Goal: Navigation & Orientation: Understand site structure

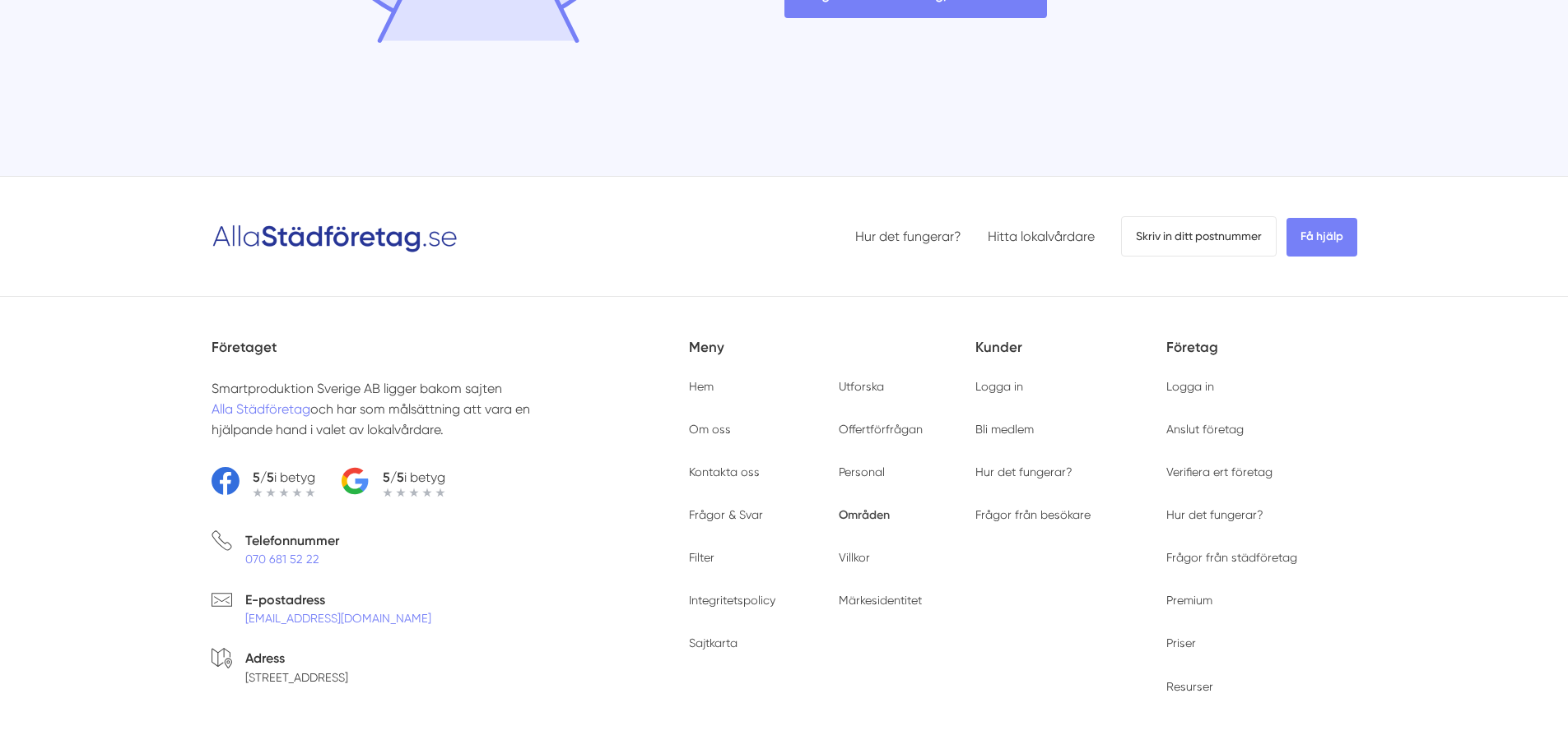
scroll to position [4384, 0]
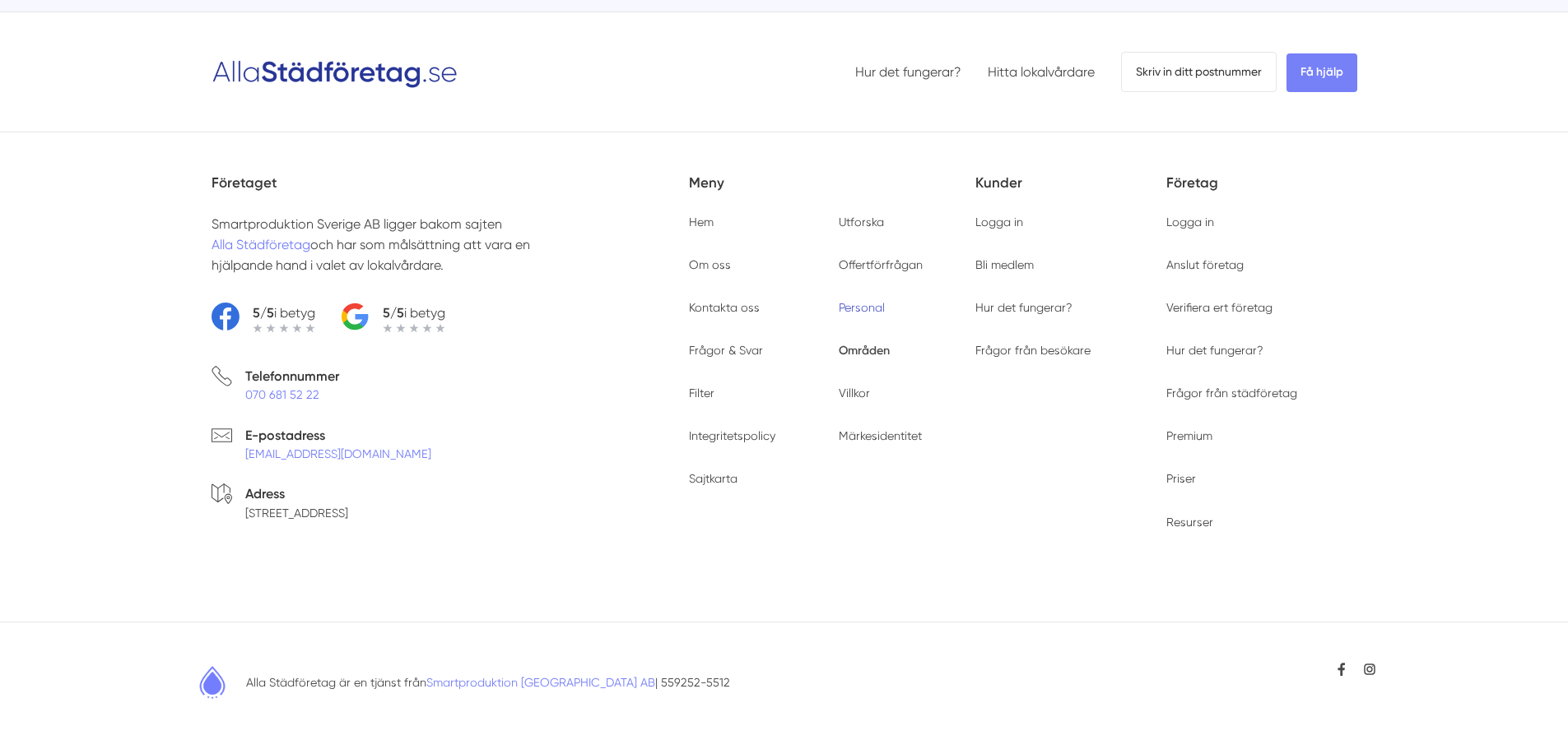
click at [868, 305] on link "Personal" at bounding box center [862, 308] width 46 height 13
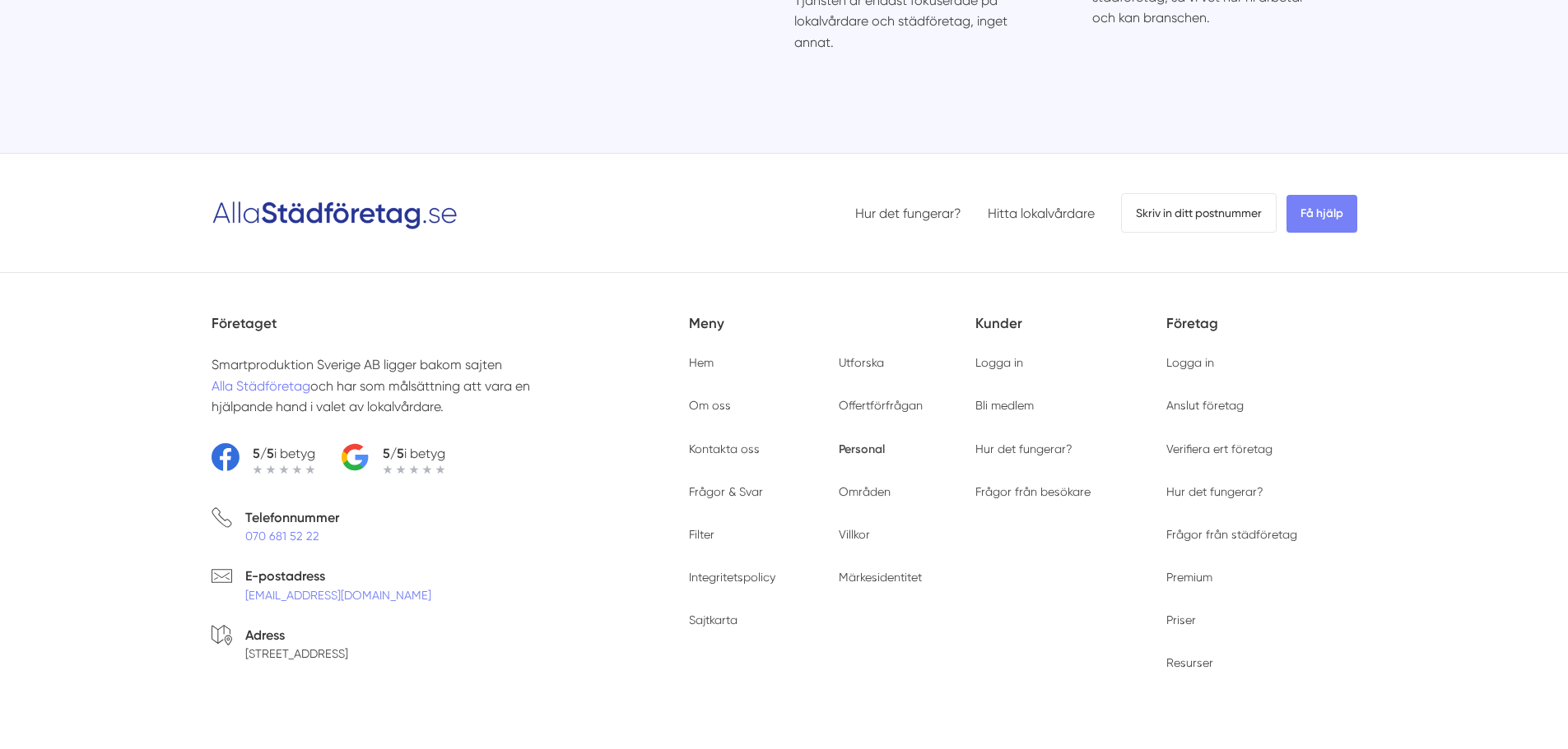
scroll to position [5123, 0]
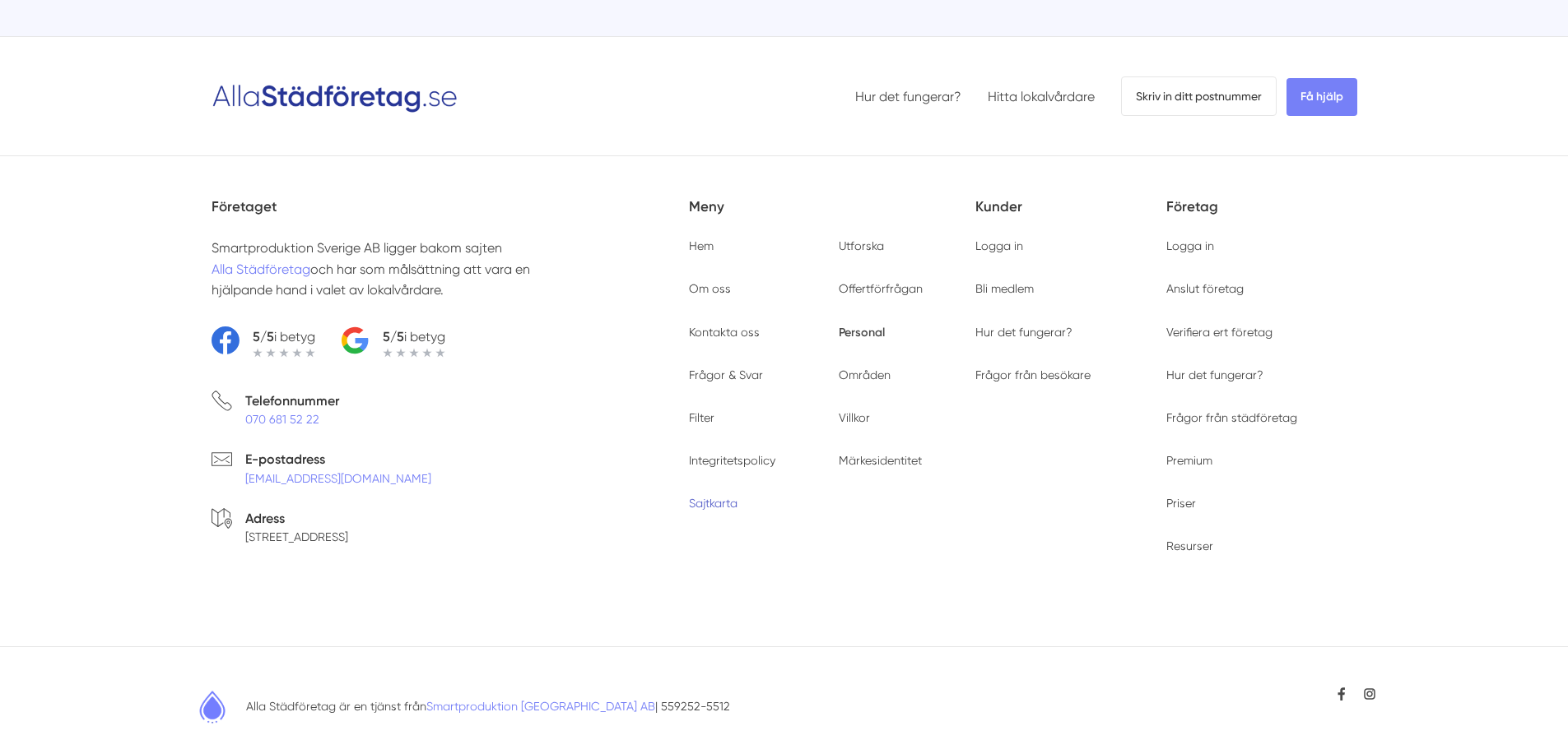
click at [710, 497] on link "Sajtkarta" at bounding box center [713, 504] width 48 height 13
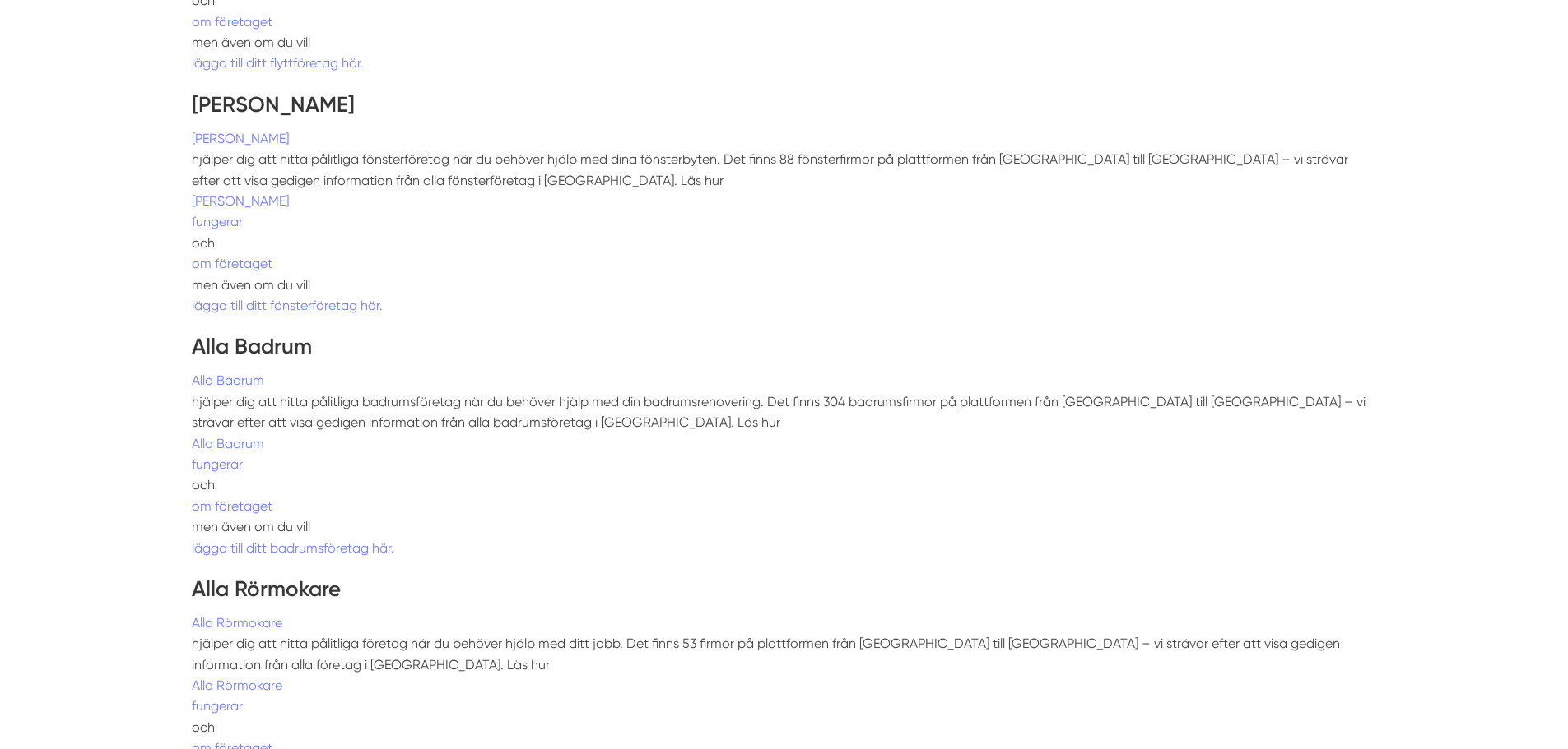
scroll to position [15598, 0]
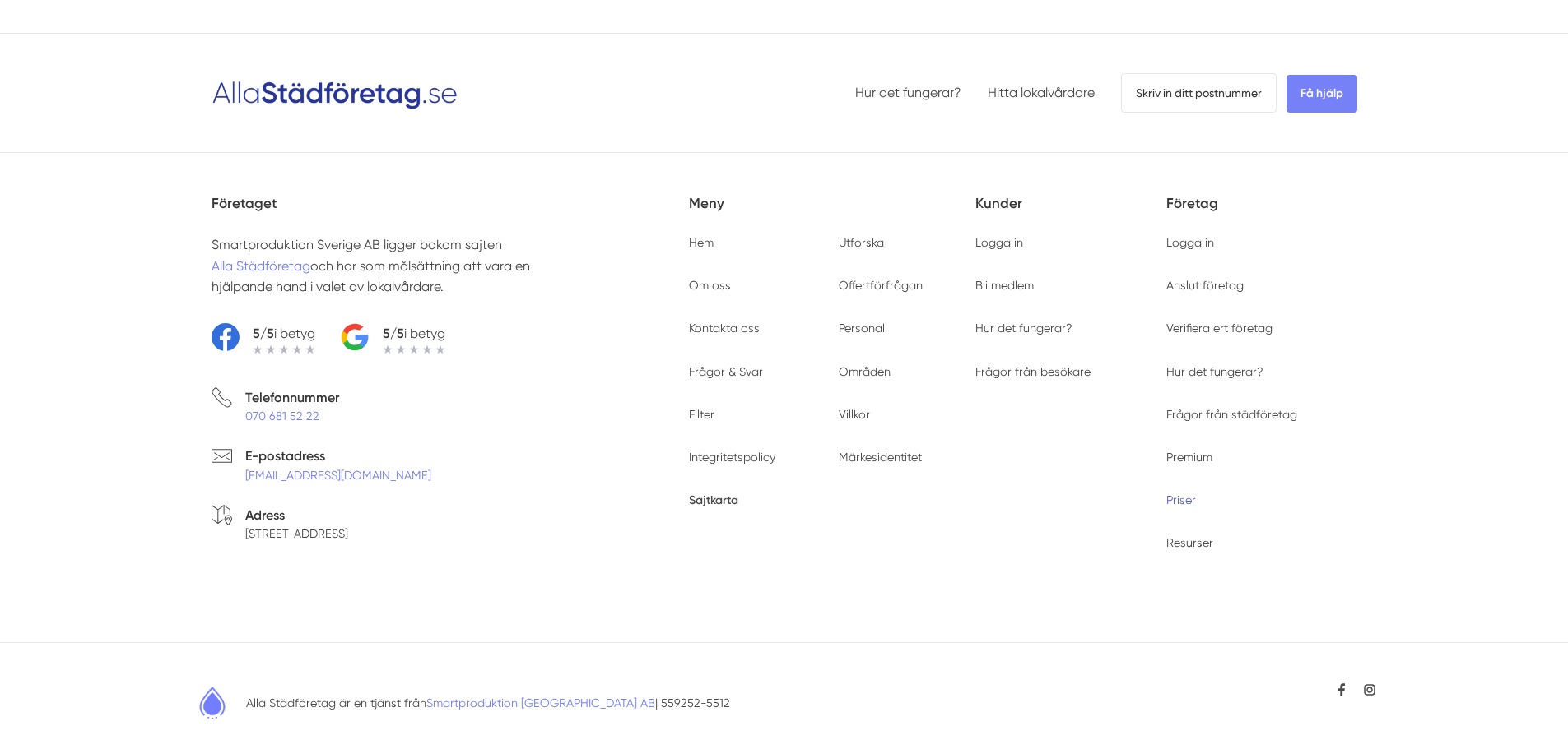
click at [1188, 494] on link "Priser" at bounding box center [1181, 501] width 30 height 13
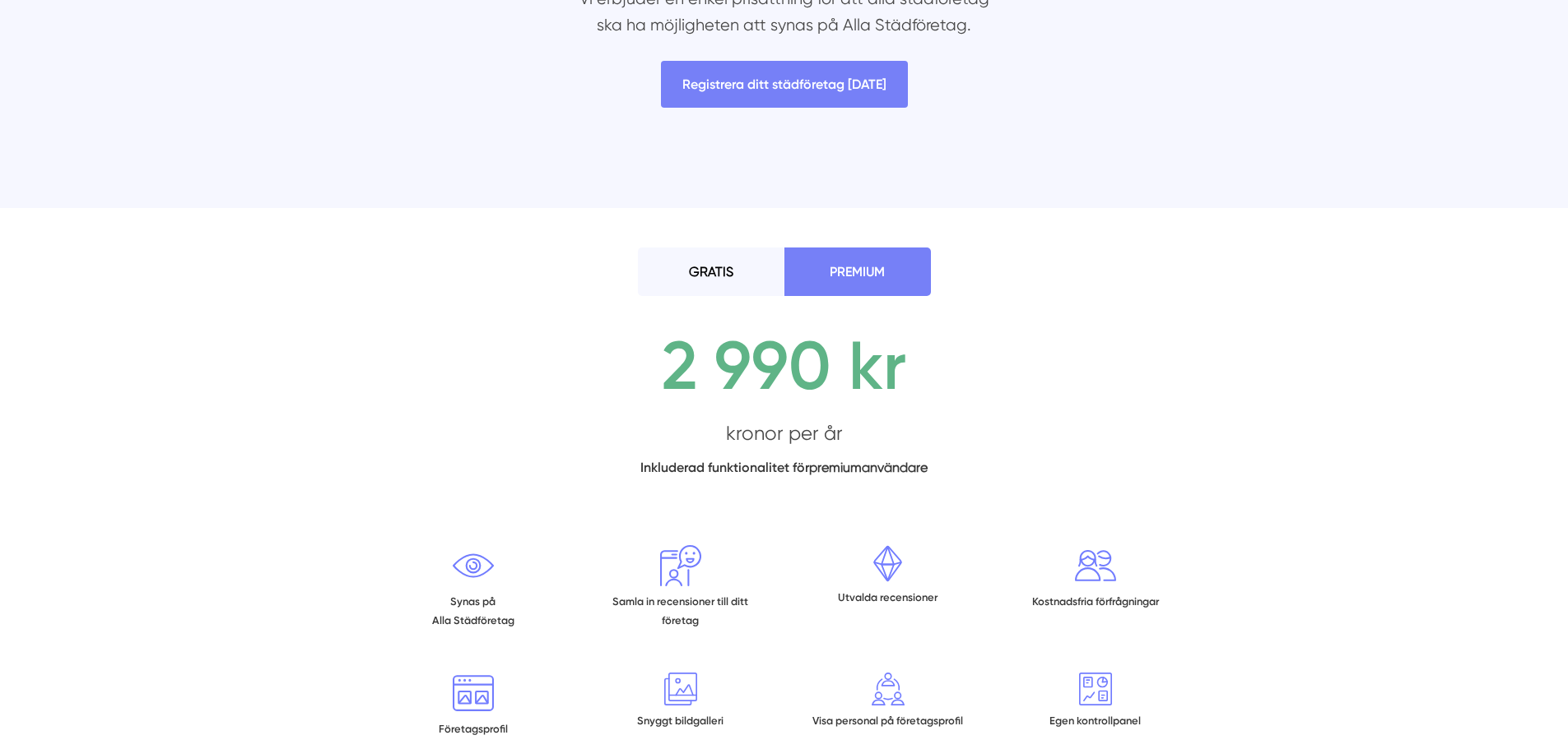
scroll to position [411, 0]
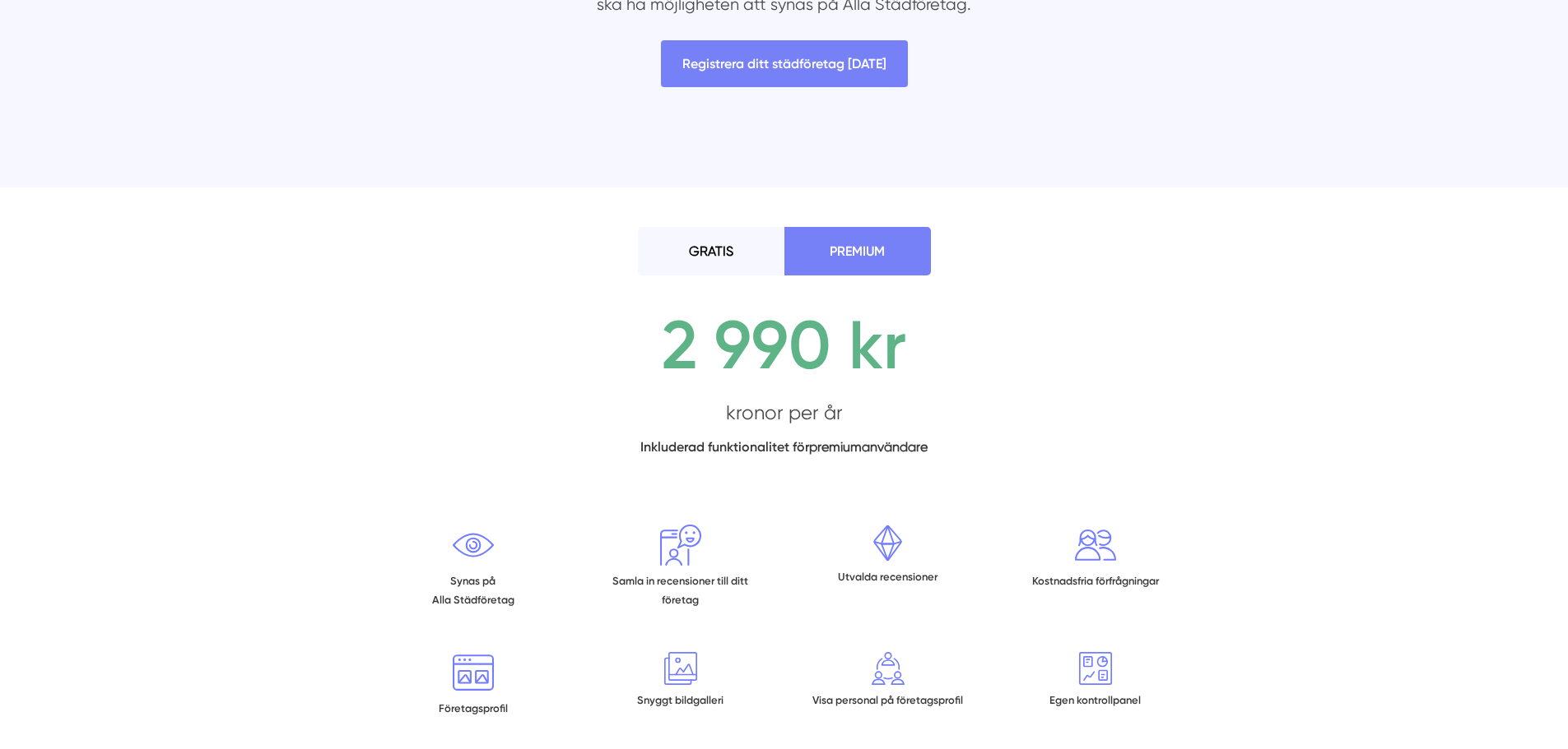
click at [706, 249] on li "GRATIS" at bounding box center [711, 251] width 146 height 48
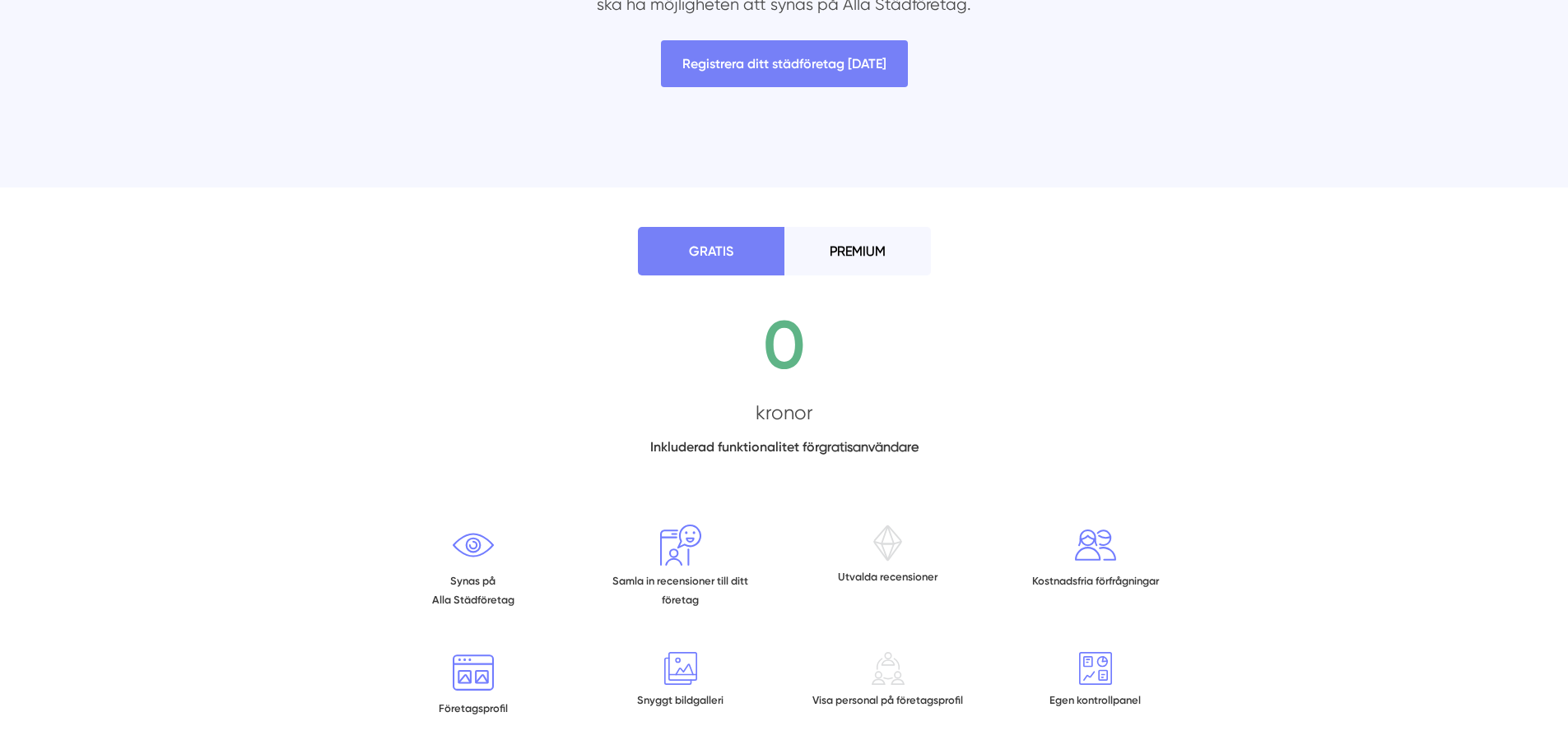
click at [811, 243] on li "PREMIUM" at bounding box center [857, 251] width 146 height 48
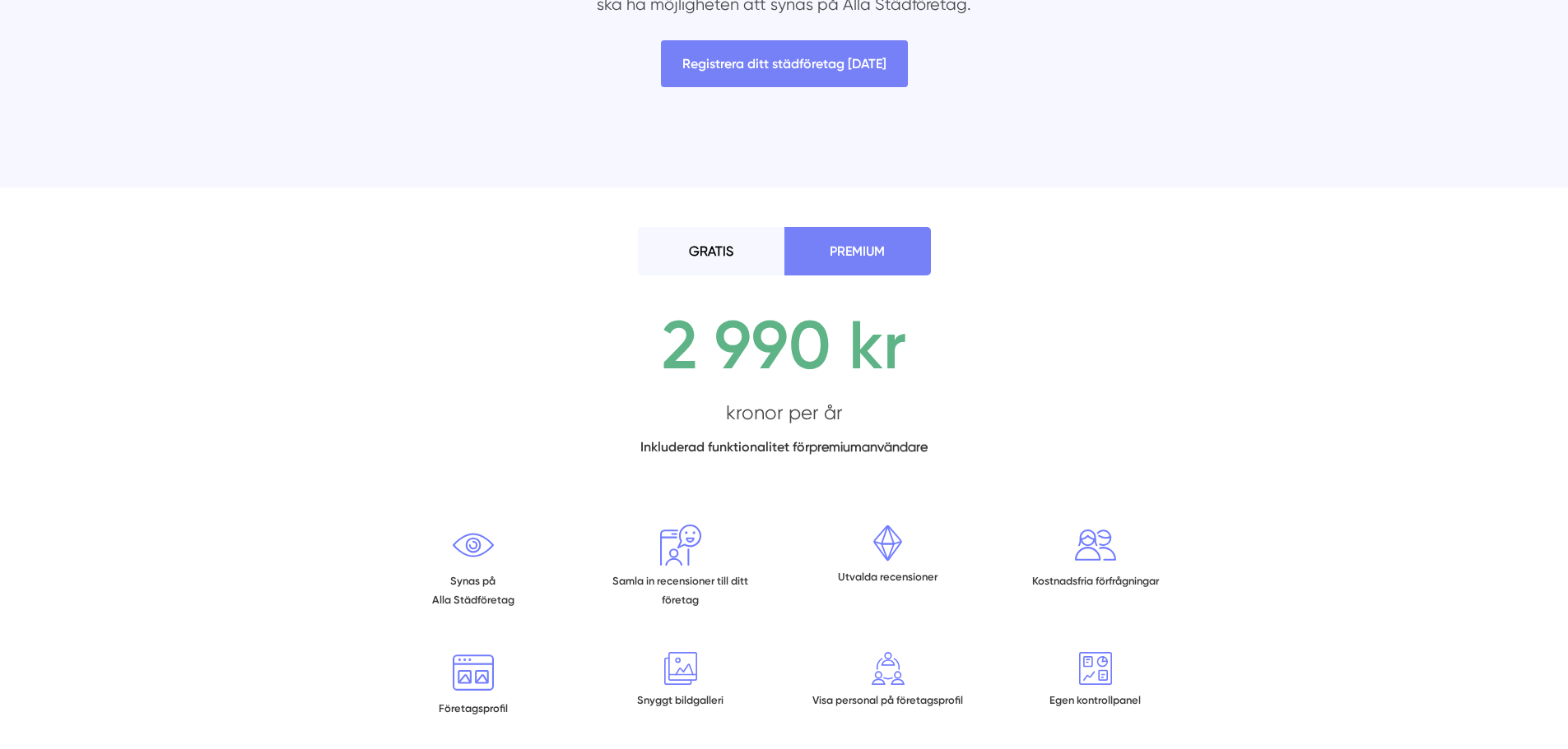
click at [718, 248] on li "GRATIS" at bounding box center [711, 251] width 146 height 48
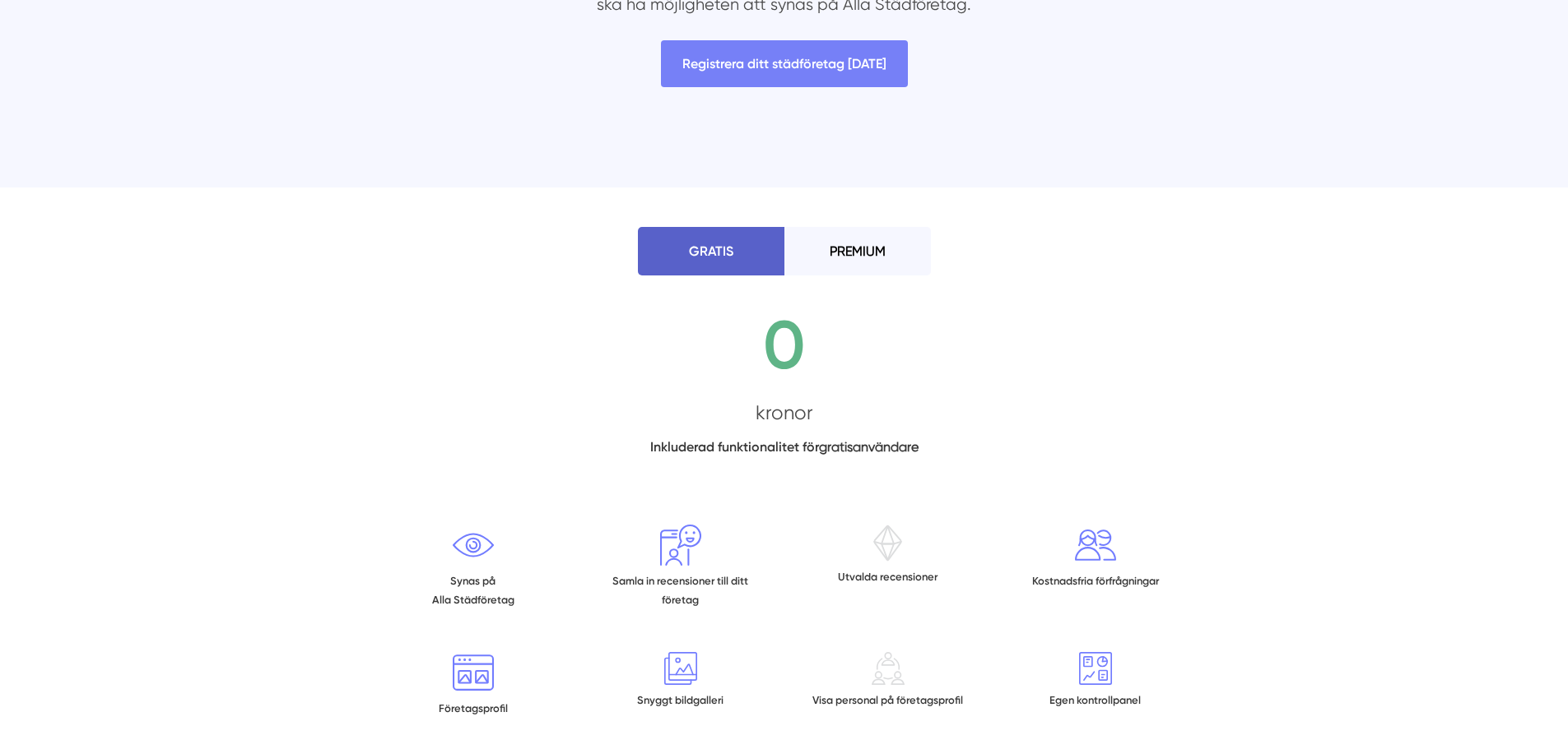
click at [783, 250] on li "GRATIS" at bounding box center [711, 251] width 146 height 48
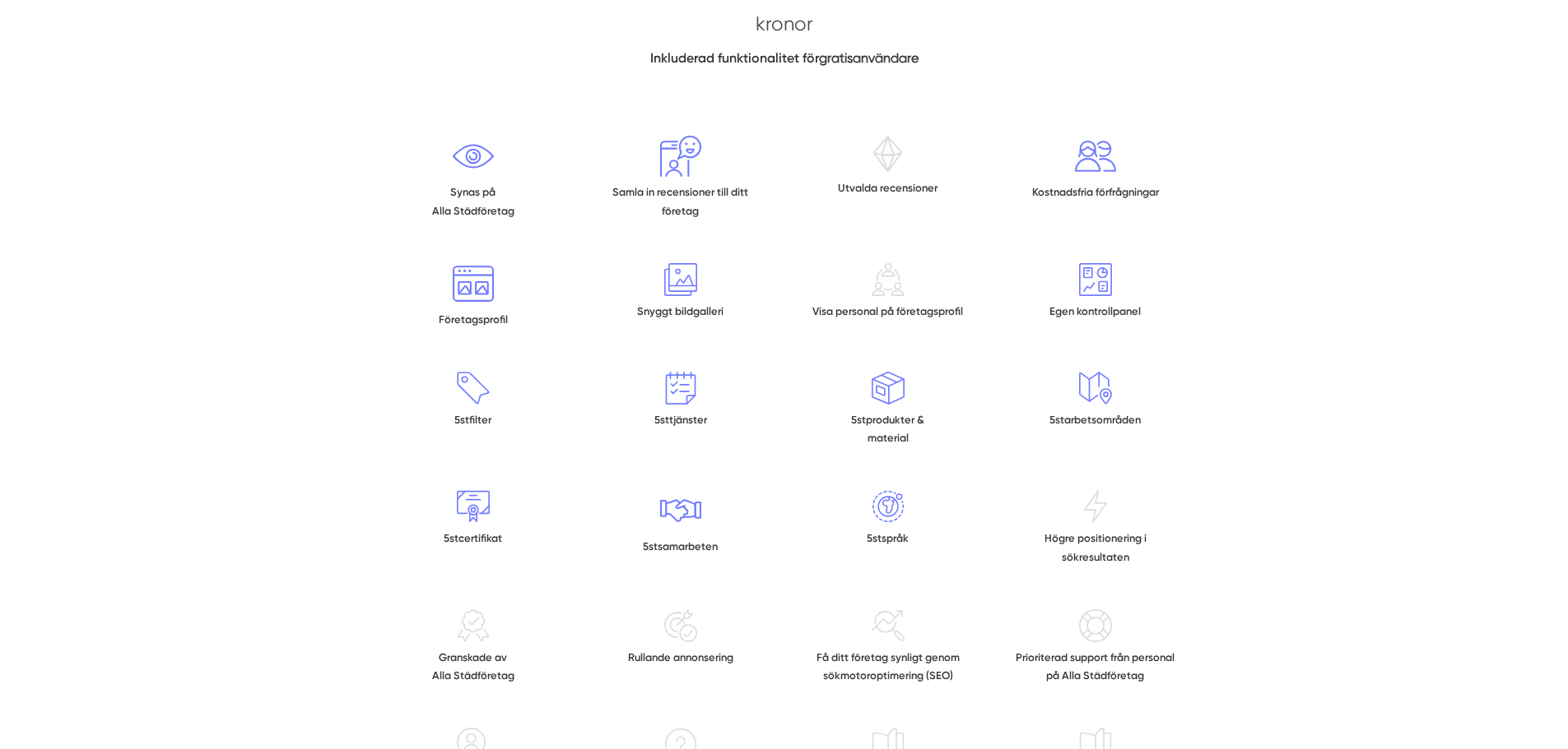
scroll to position [822, 0]
